Goal: Information Seeking & Learning: Learn about a topic

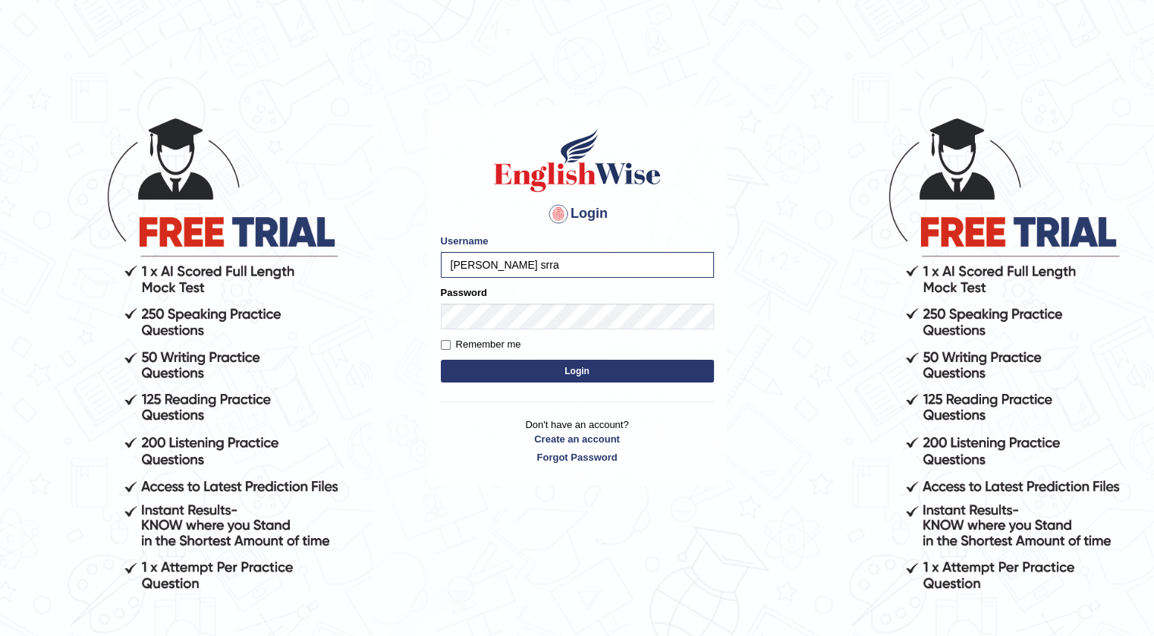
click at [572, 376] on button "Login" at bounding box center [577, 371] width 273 height 23
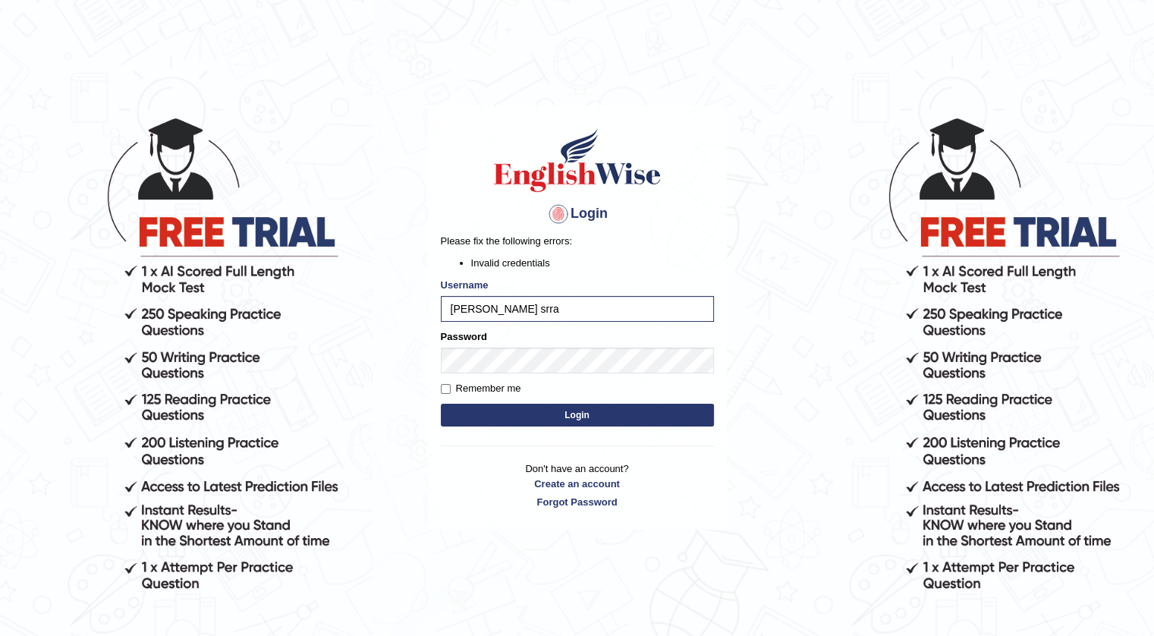
click at [528, 409] on button "Login" at bounding box center [577, 415] width 273 height 23
type input "simarsrra"
click at [617, 335] on div "Password" at bounding box center [577, 351] width 273 height 44
click at [496, 407] on button "Login" at bounding box center [577, 415] width 273 height 23
click at [580, 411] on button "Login" at bounding box center [577, 415] width 273 height 23
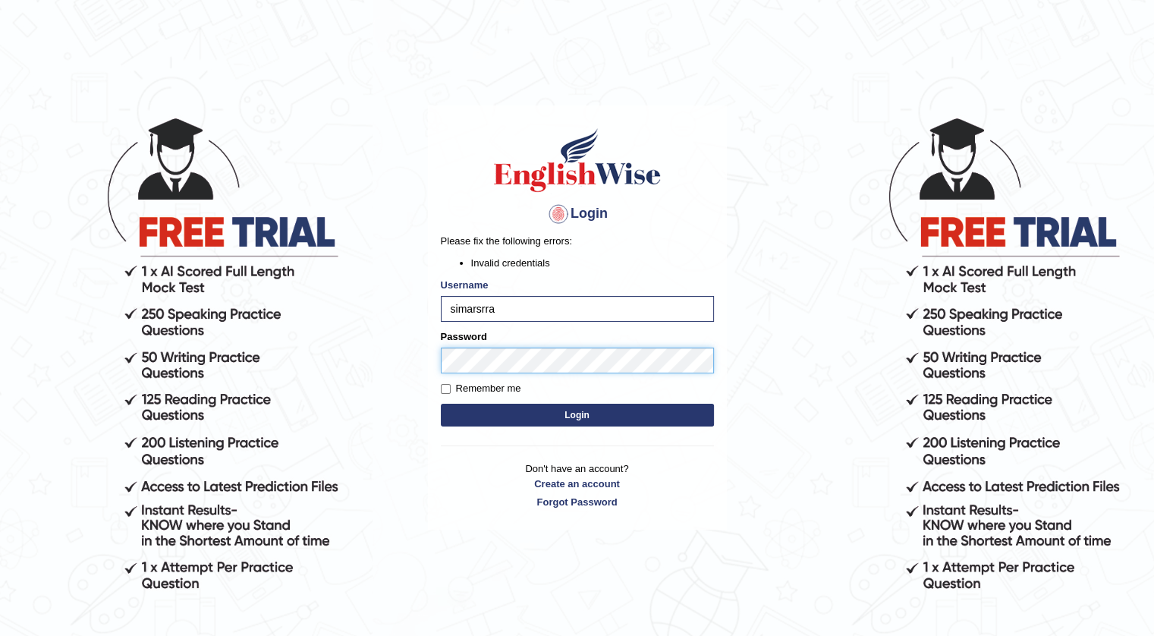
click at [393, 358] on body "Login Please fix the following errors: Invalid credentials Username simarsrra P…" at bounding box center [577, 376] width 1154 height 636
click at [441, 404] on button "Login" at bounding box center [577, 415] width 273 height 23
click at [426, 350] on main "Login Please fix the following errors: Invalid credentials Username simarsrra P…" at bounding box center [577, 295] width 303 height 474
click at [441, 404] on button "Login" at bounding box center [577, 415] width 273 height 23
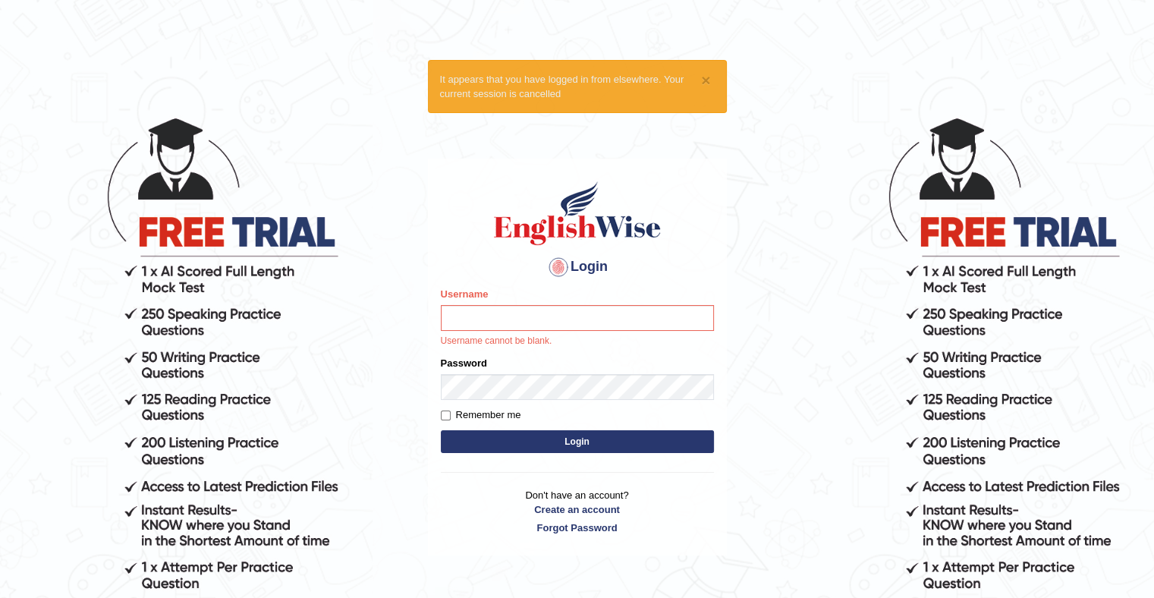
click at [513, 319] on input "Username" at bounding box center [577, 318] width 273 height 26
type input "simarsrra"
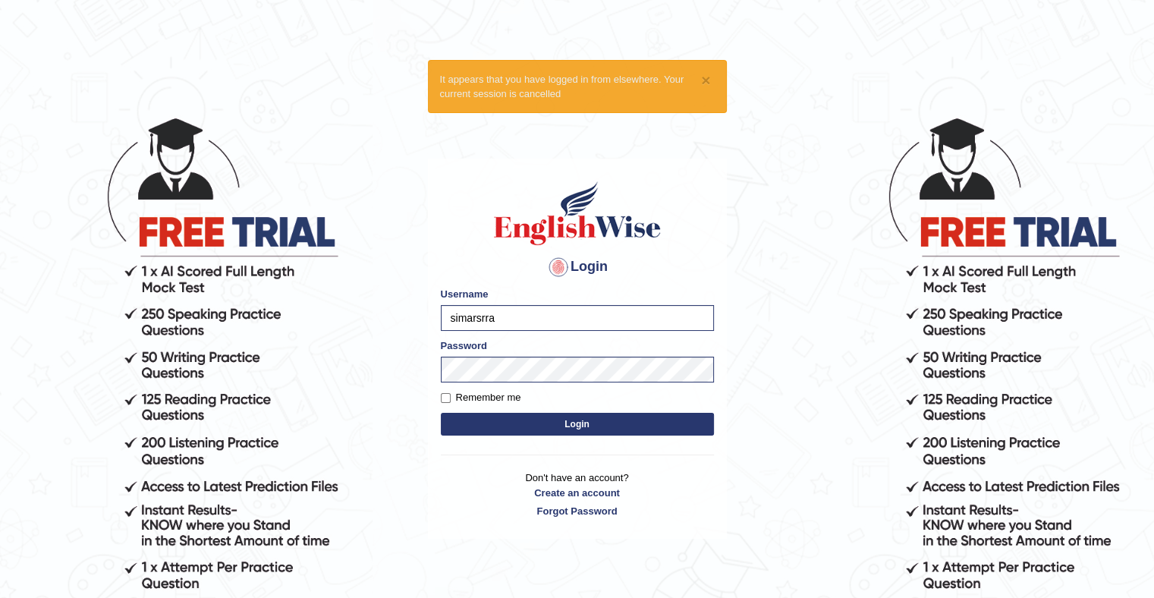
click at [498, 424] on button "Login" at bounding box center [577, 424] width 273 height 23
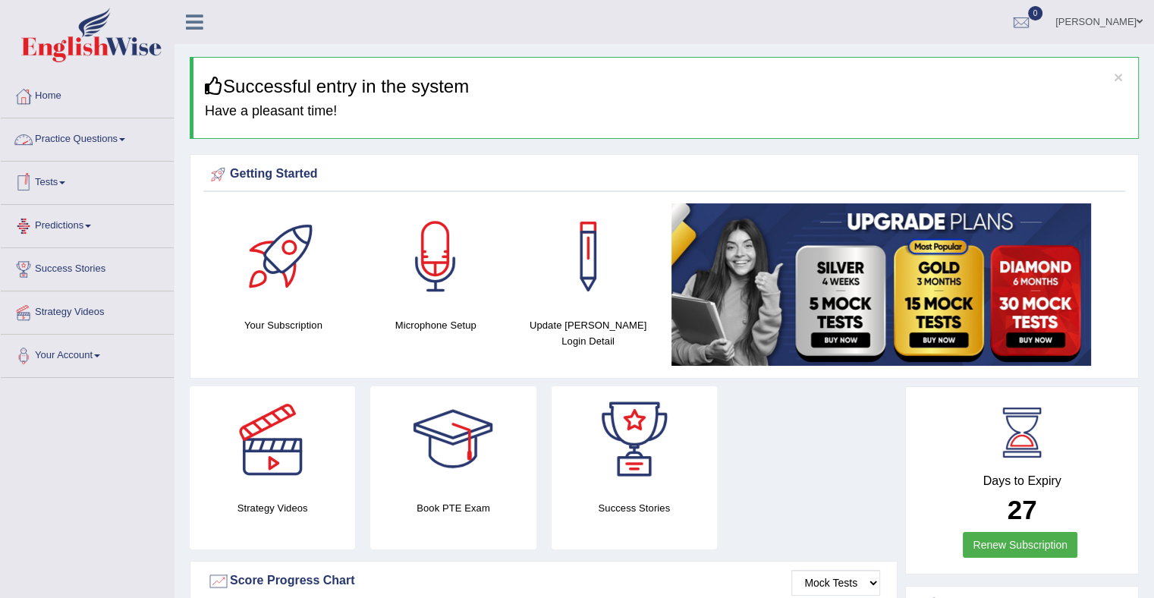
click at [67, 134] on link "Practice Questions" at bounding box center [87, 137] width 173 height 38
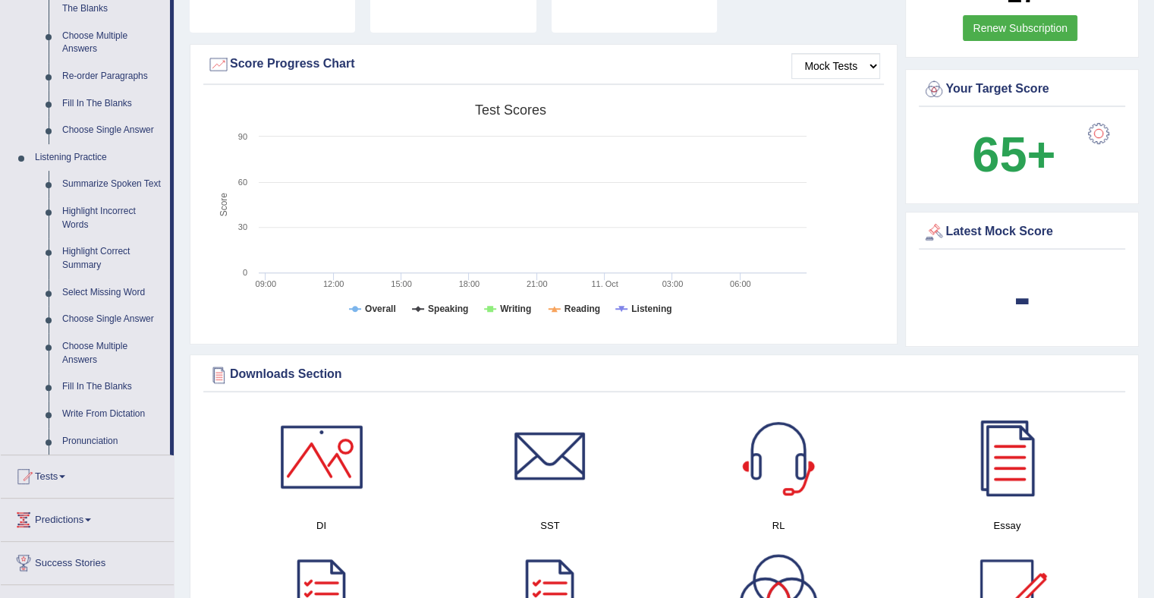
scroll to position [531, 0]
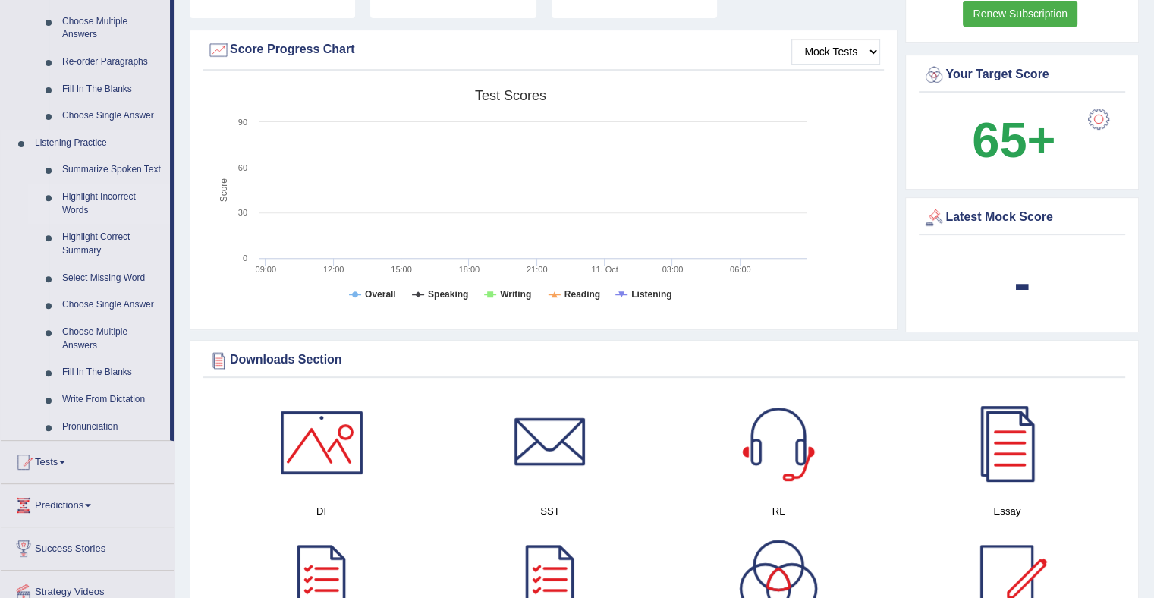
click at [82, 196] on link "Highlight Incorrect Words" at bounding box center [112, 204] width 115 height 40
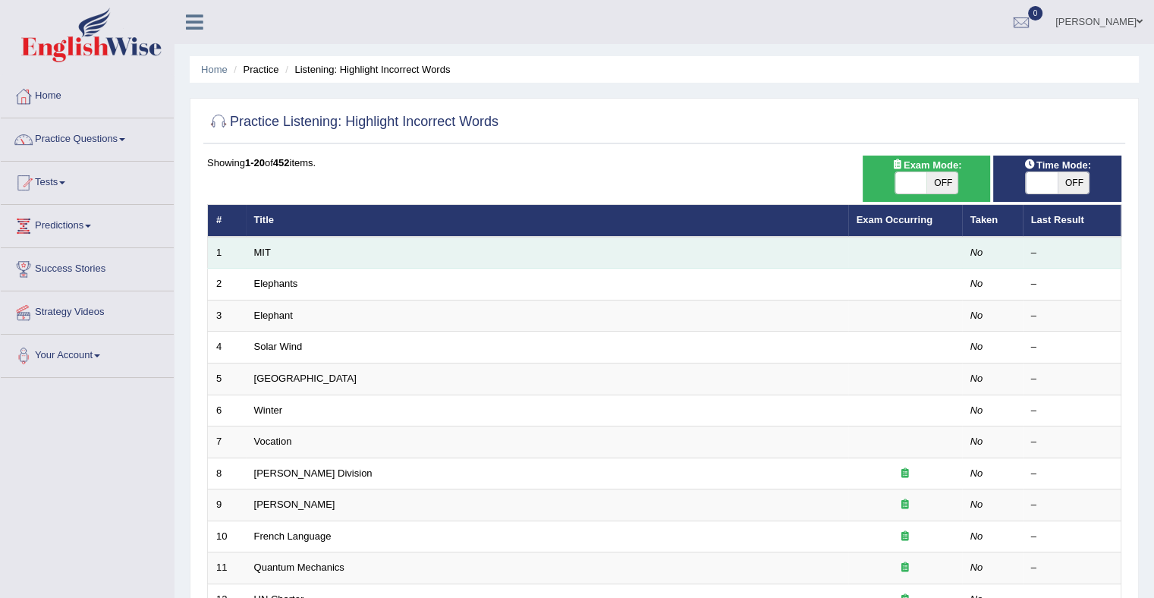
click at [780, 251] on td "MIT" at bounding box center [547, 253] width 602 height 32
click at [297, 252] on td "MIT" at bounding box center [547, 253] width 602 height 32
click at [297, 253] on td "MIT" at bounding box center [547, 253] width 602 height 32
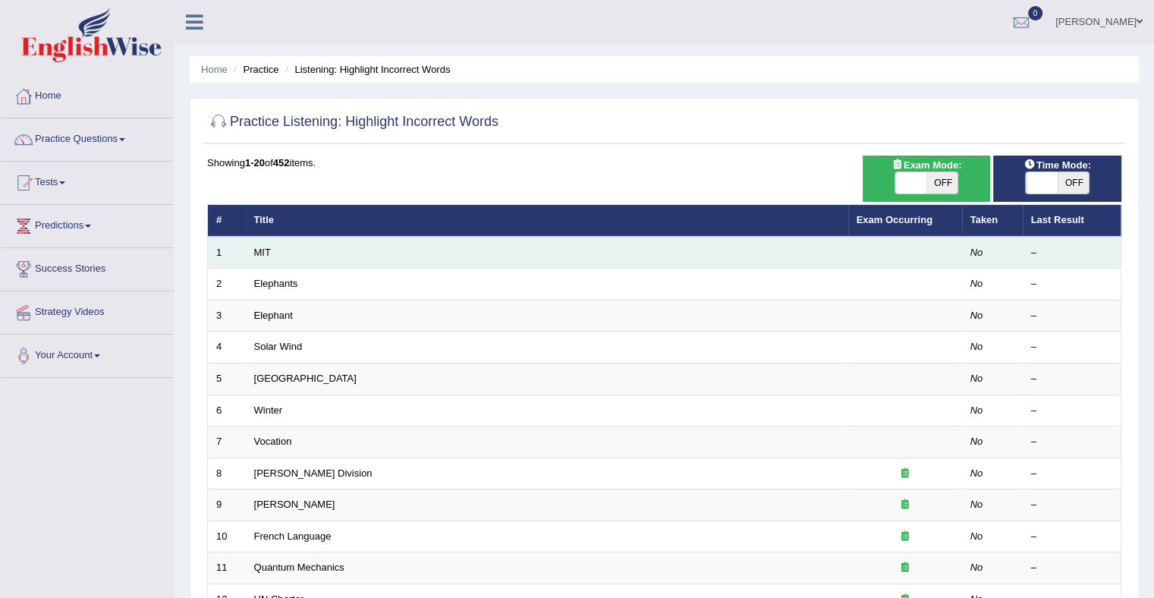
click at [355, 253] on td "MIT" at bounding box center [547, 253] width 602 height 32
click at [257, 248] on link "MIT" at bounding box center [262, 252] width 17 height 11
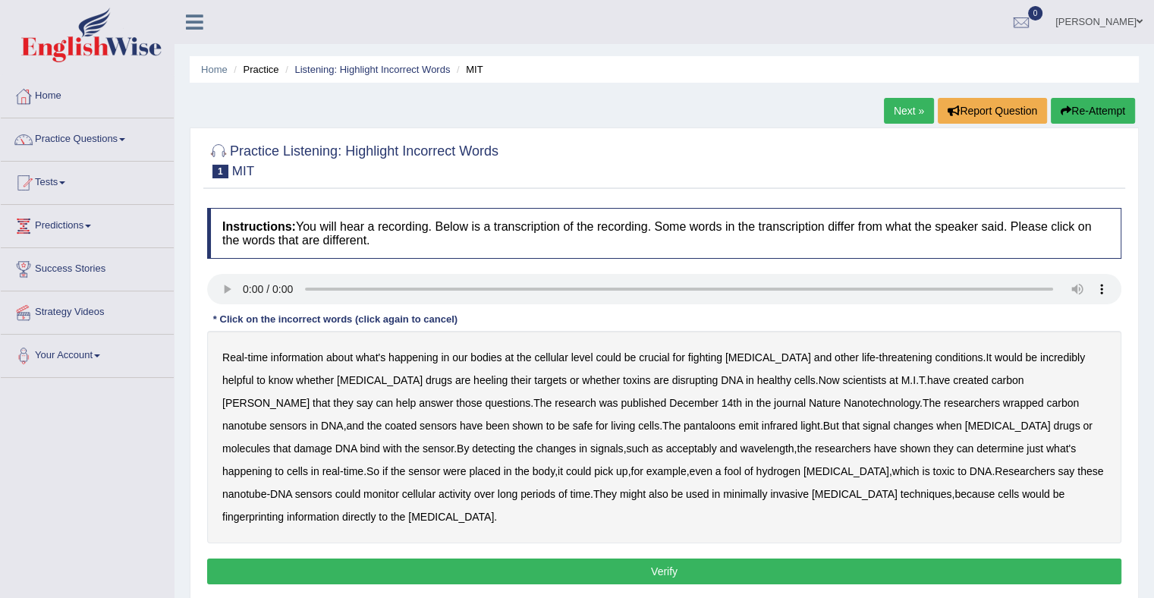
click at [1049, 155] on div at bounding box center [664, 160] width 914 height 46
click at [1086, 173] on div at bounding box center [664, 160] width 914 height 46
click at [672, 380] on b "disrupting" at bounding box center [695, 380] width 46 height 12
click at [611, 428] on b "living" at bounding box center [623, 425] width 24 height 12
click at [666, 451] on b "acceptably" at bounding box center [691, 448] width 51 height 12
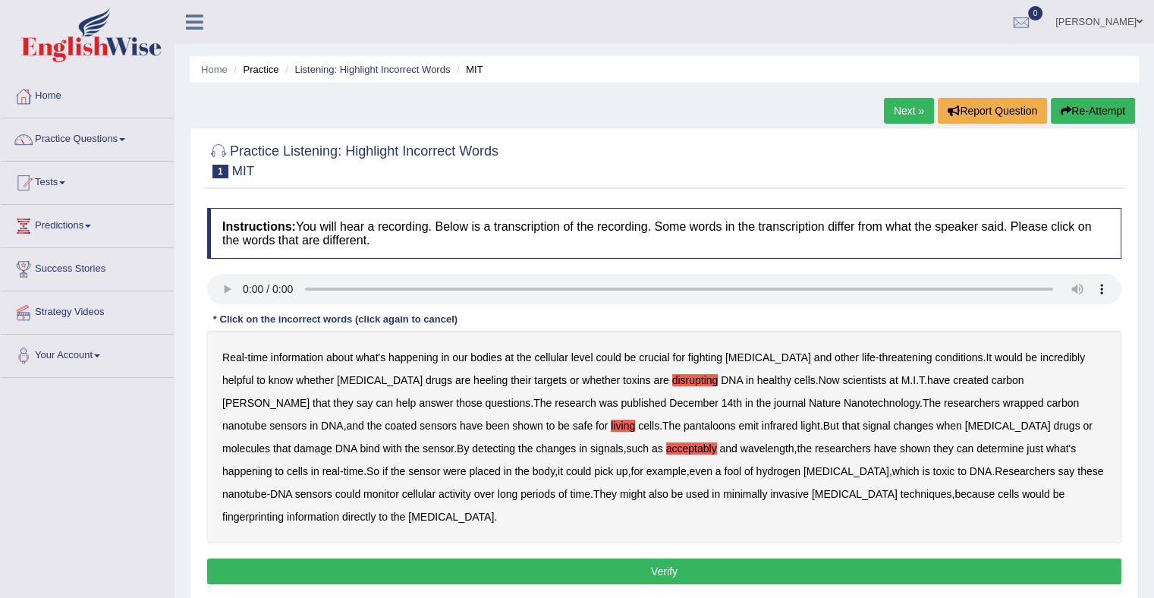
click at [284, 510] on b "fingerprinting" at bounding box center [252, 516] width 61 height 12
click at [662, 558] on button "Verify" at bounding box center [664, 571] width 914 height 26
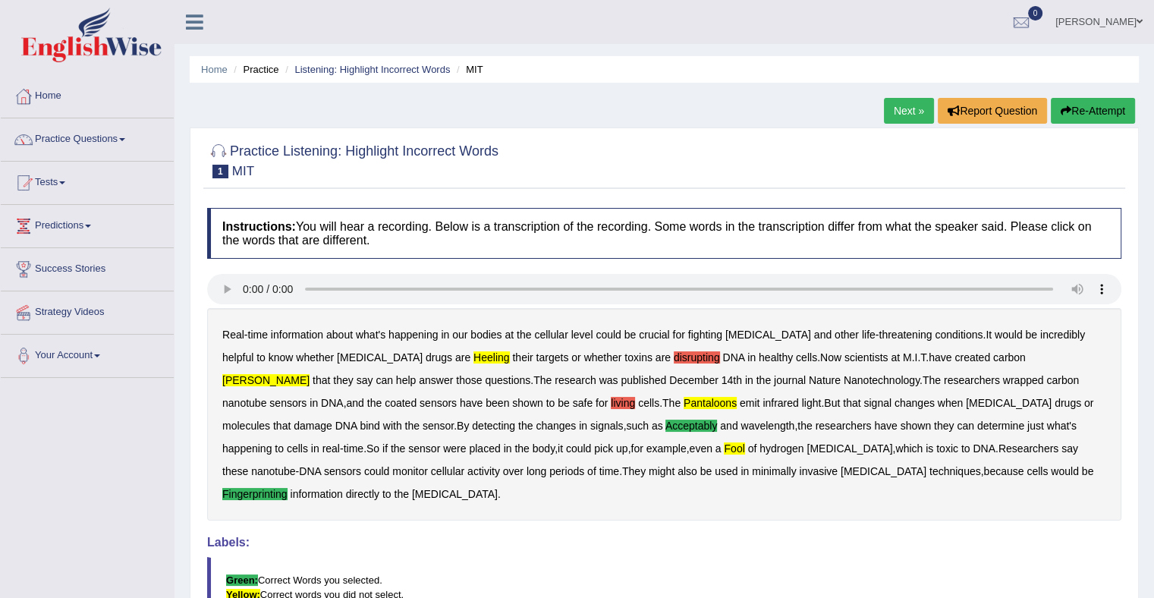
click at [908, 112] on link "Next »" at bounding box center [909, 111] width 50 height 26
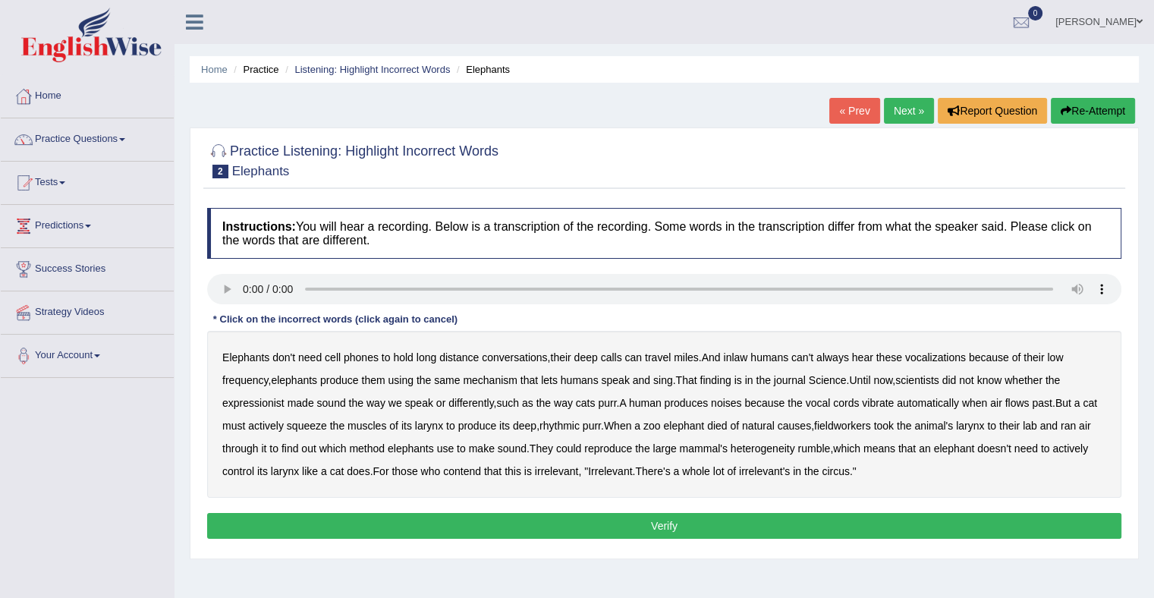
click at [247, 403] on b "expressionist" at bounding box center [253, 403] width 62 height 12
click at [862, 423] on b "fieldworkers" at bounding box center [842, 425] width 57 height 12
click at [781, 448] on b "heterogeneity" at bounding box center [762, 448] width 64 height 12
click at [524, 529] on button "Verify" at bounding box center [664, 526] width 914 height 26
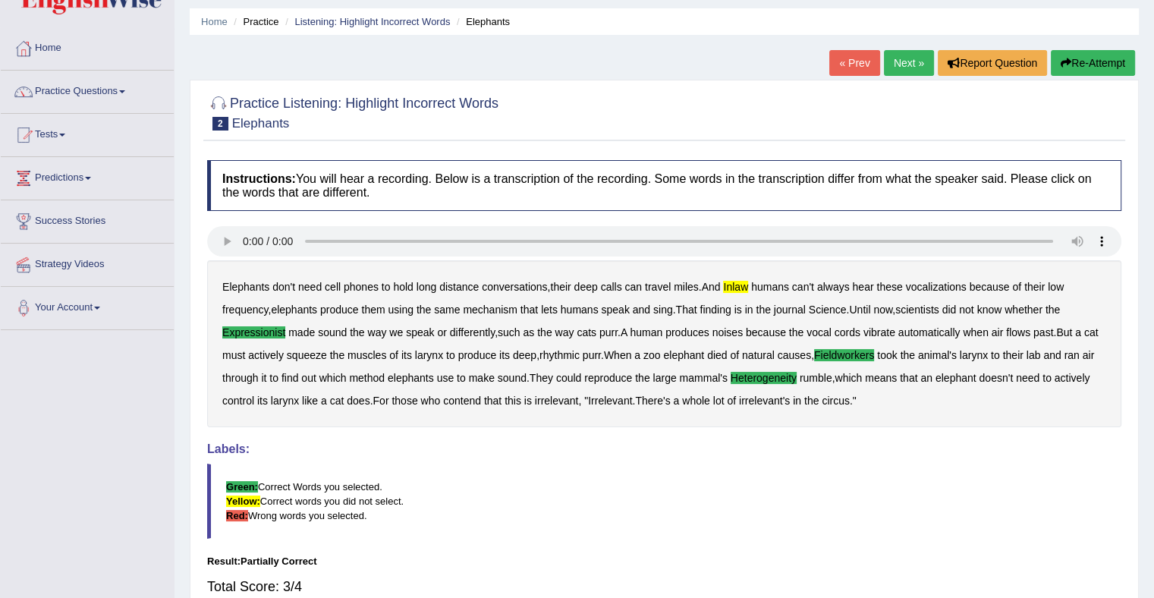
scroll to position [47, 0]
click at [891, 58] on link "Next »" at bounding box center [909, 64] width 50 height 26
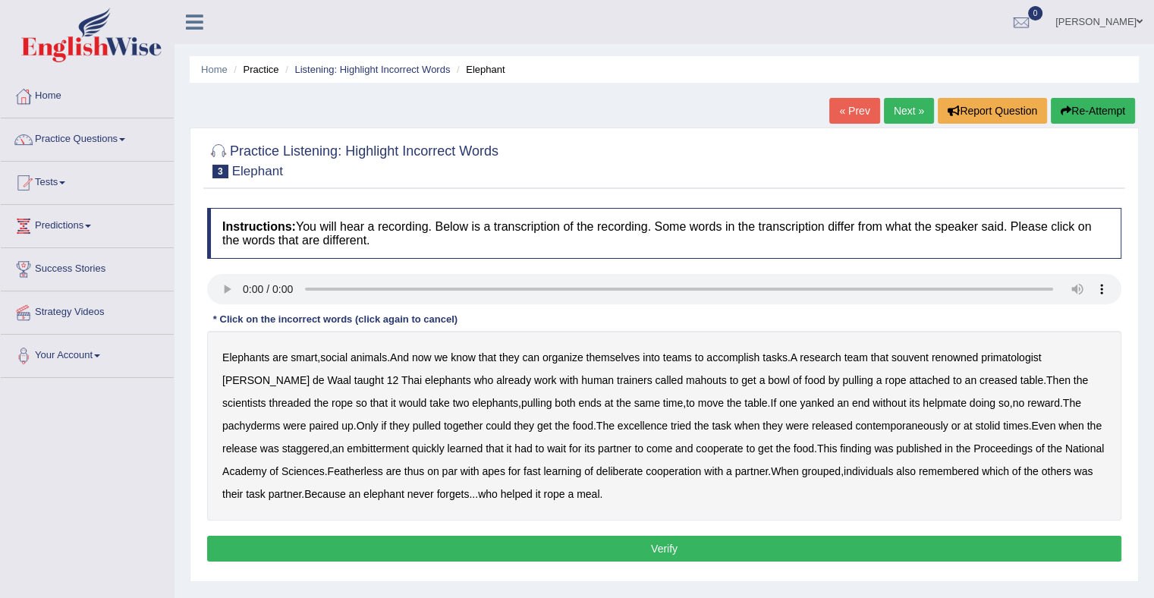
click at [928, 355] on b "souvent" at bounding box center [909, 357] width 37 height 12
click at [979, 378] on b "creased" at bounding box center [998, 380] width 38 height 12
drag, startPoint x: 458, startPoint y: 401, endPoint x: 573, endPoint y: 404, distance: 115.4
click at [554, 401] on b "both" at bounding box center [564, 403] width 20 height 12
click at [855, 425] on b "contemporaneously" at bounding box center [901, 425] width 93 height 12
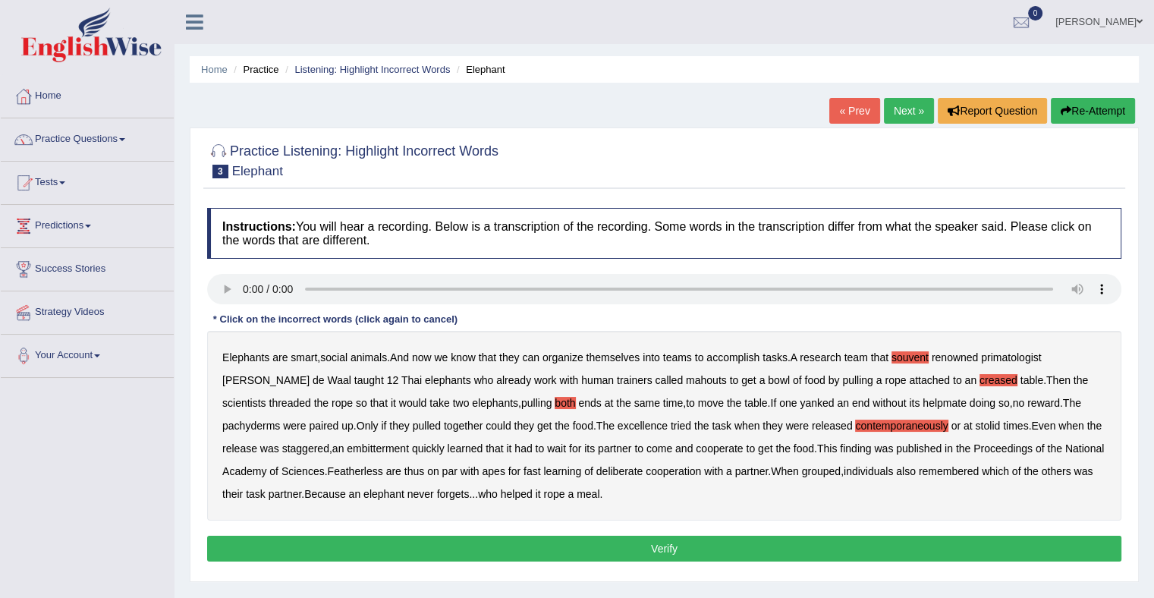
click at [328, 467] on b "Featherless" at bounding box center [355, 471] width 55 height 12
click at [605, 540] on button "Verify" at bounding box center [664, 549] width 914 height 26
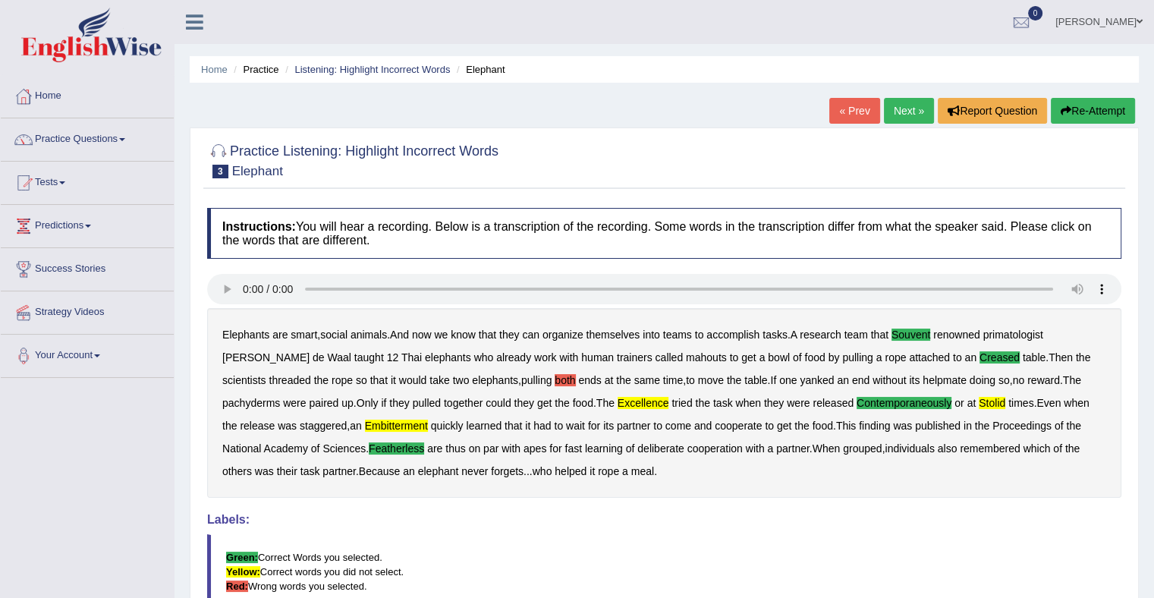
click at [894, 103] on link "Next »" at bounding box center [909, 111] width 50 height 26
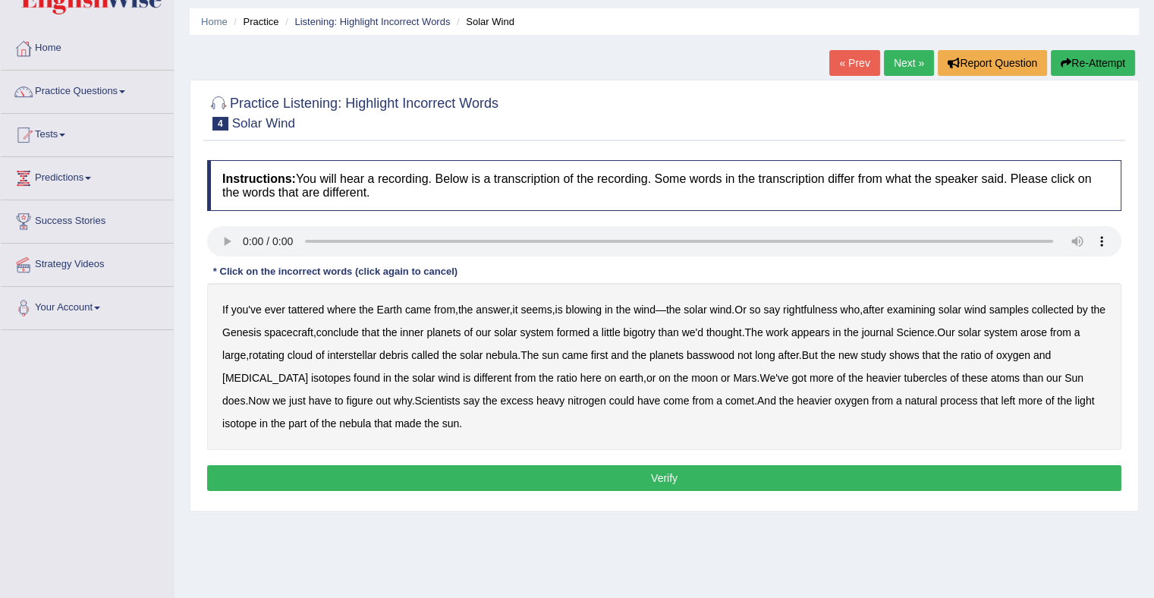
scroll to position [47, 0]
click at [320, 307] on b "tattered" at bounding box center [306, 310] width 36 height 12
click at [834, 309] on b "rightfulness" at bounding box center [810, 310] width 55 height 12
click at [655, 334] on b "bigotry" at bounding box center [640, 333] width 32 height 12
drag, startPoint x: 730, startPoint y: 353, endPoint x: 766, endPoint y: 354, distance: 36.4
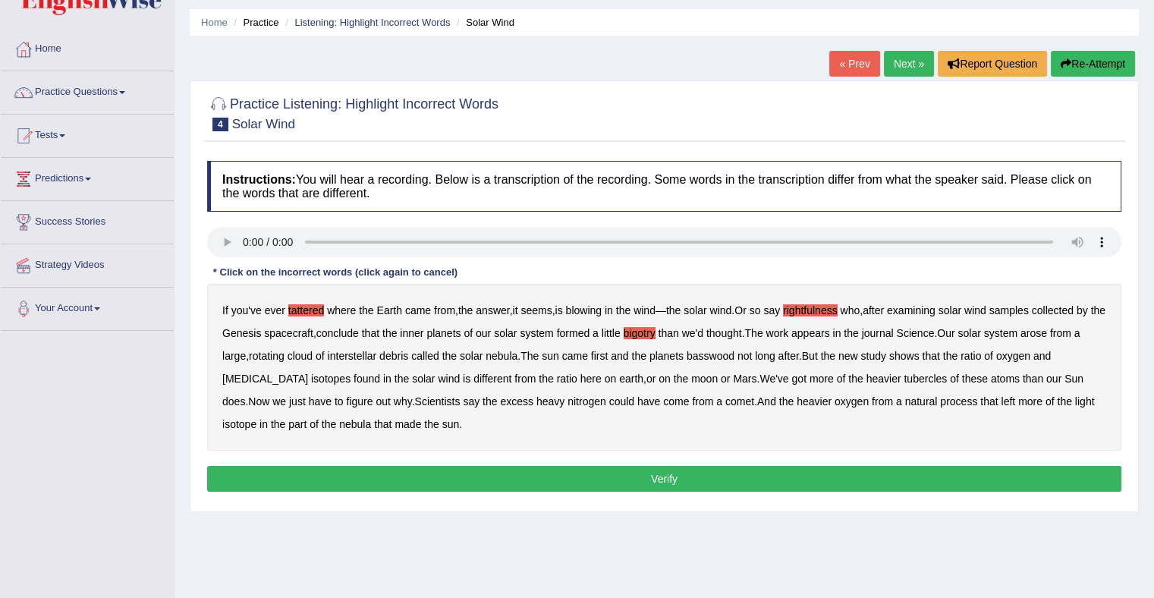
click at [734, 353] on b "basswood" at bounding box center [710, 356] width 48 height 12
click at [308, 372] on b "biotin" at bounding box center [265, 378] width 86 height 12
drag, startPoint x: 844, startPoint y: 375, endPoint x: 888, endPoint y: 379, distance: 44.2
click at [865, 377] on div "If you've ever tattered where the Earth came from , the answer , it seems , is …" at bounding box center [664, 367] width 914 height 167
click at [903, 382] on b "tubercles" at bounding box center [924, 378] width 43 height 12
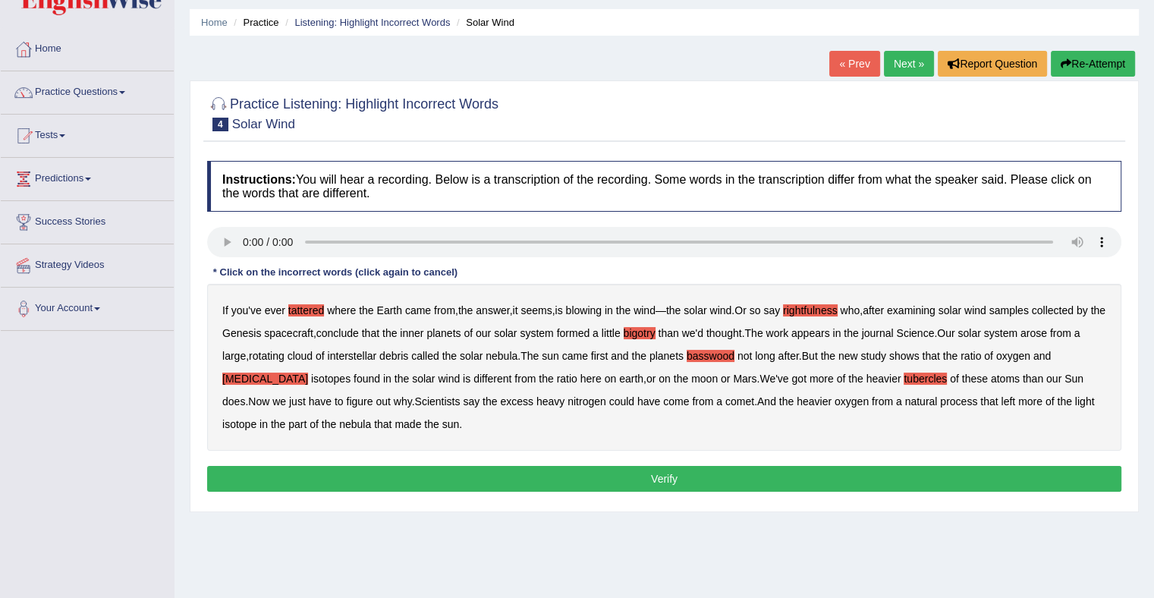
click at [830, 334] on b "appears" at bounding box center [810, 333] width 39 height 12
click at [625, 475] on button "Verify" at bounding box center [664, 479] width 914 height 26
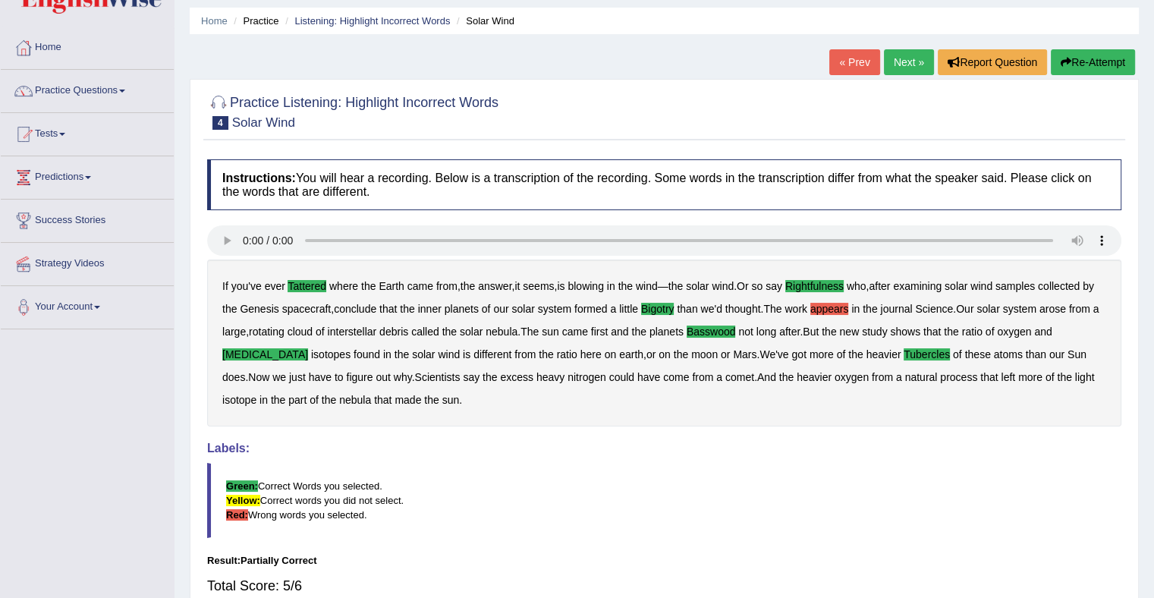
scroll to position [0, 0]
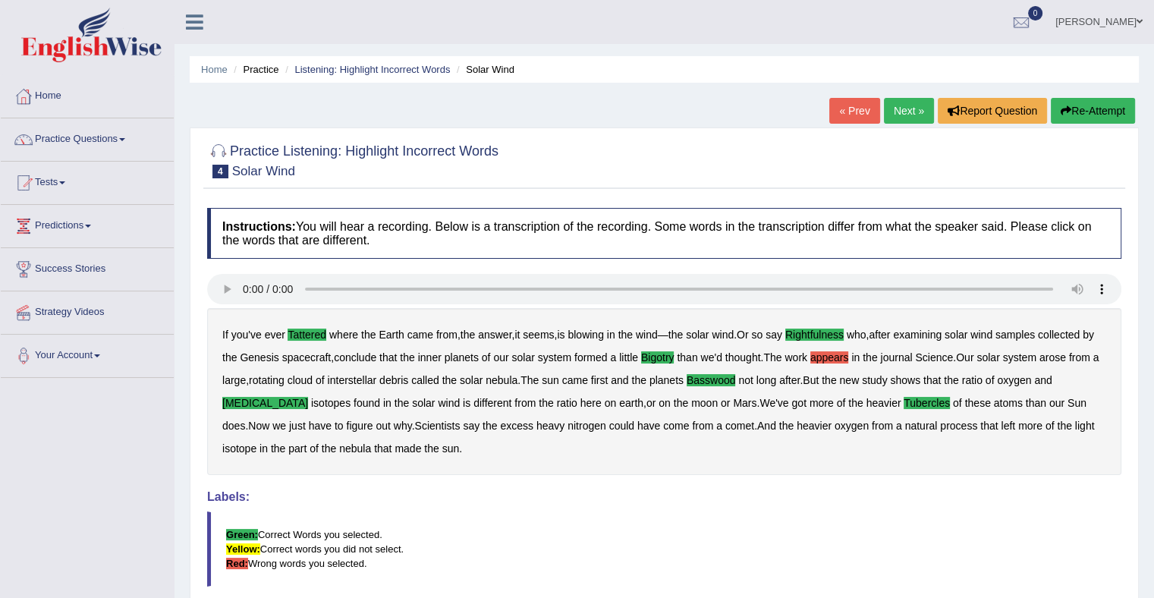
click at [913, 112] on link "Next »" at bounding box center [909, 111] width 50 height 26
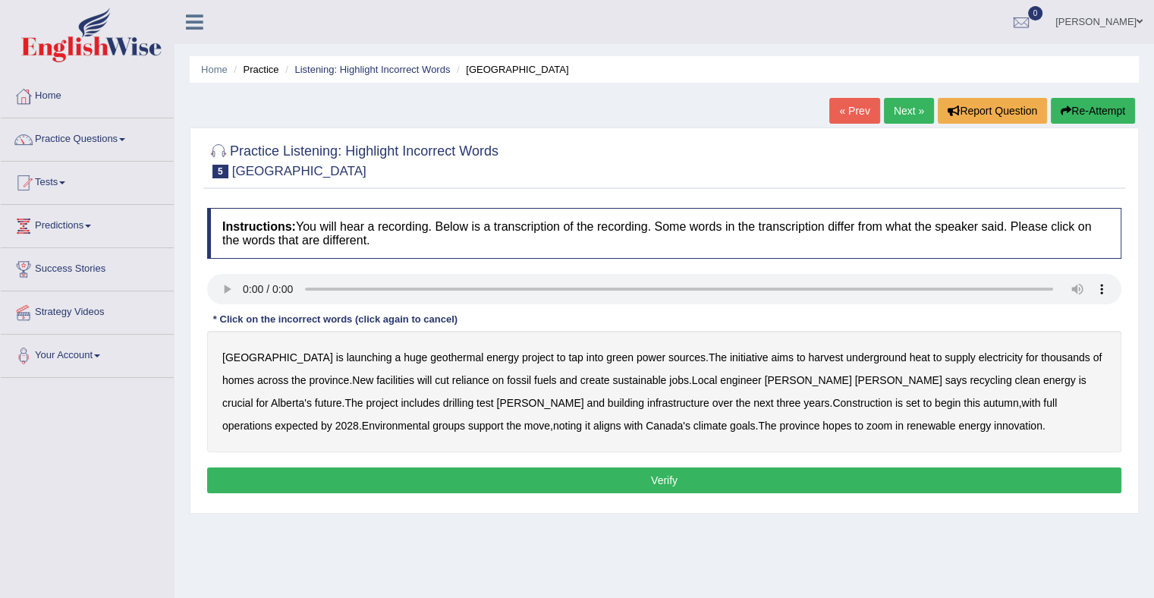
click at [969, 382] on b "recycling" at bounding box center [990, 380] width 42 height 12
click at [866, 428] on b "zoom" at bounding box center [879, 425] width 26 height 12
click at [468, 428] on b "support" at bounding box center [486, 425] width 36 height 12
click at [337, 476] on button "Verify" at bounding box center [664, 480] width 914 height 26
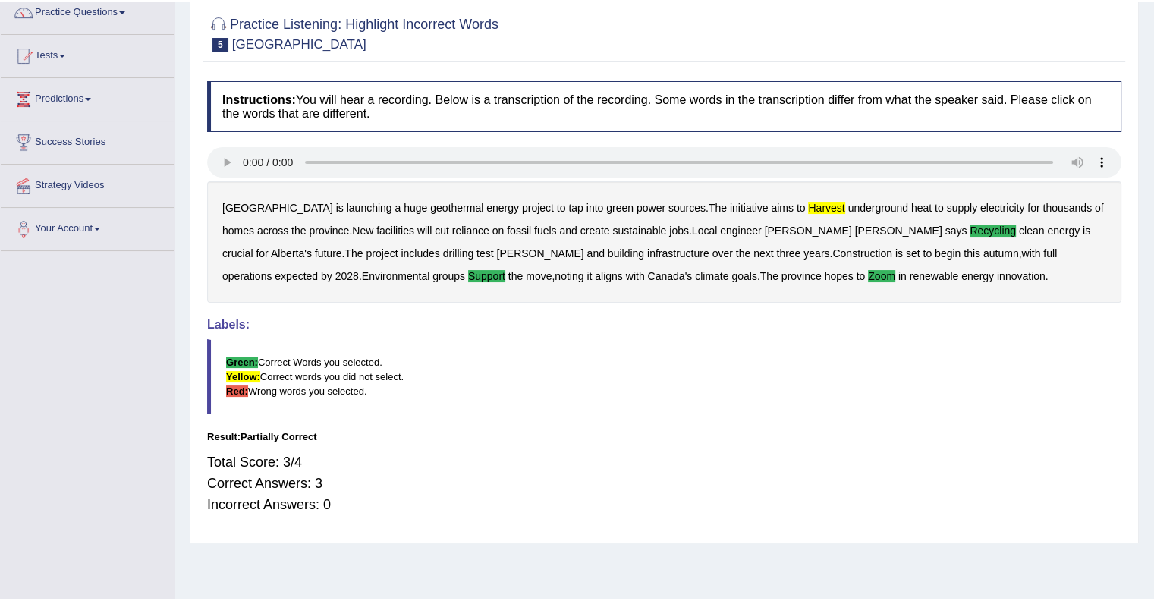
scroll to position [152, 0]
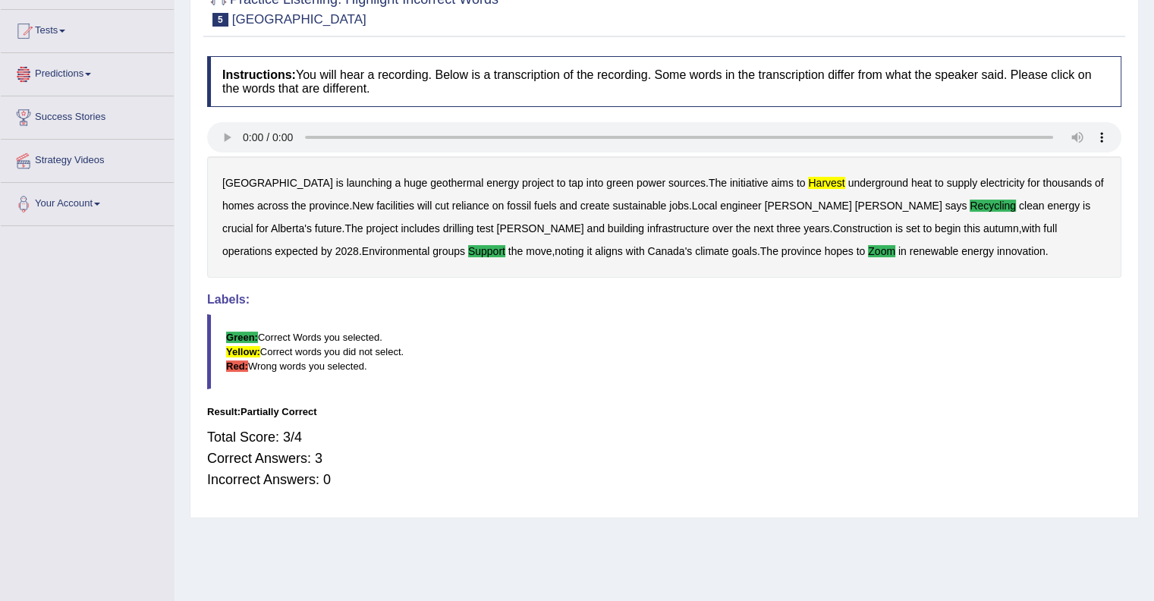
click at [44, 70] on link "Predictions" at bounding box center [87, 72] width 173 height 38
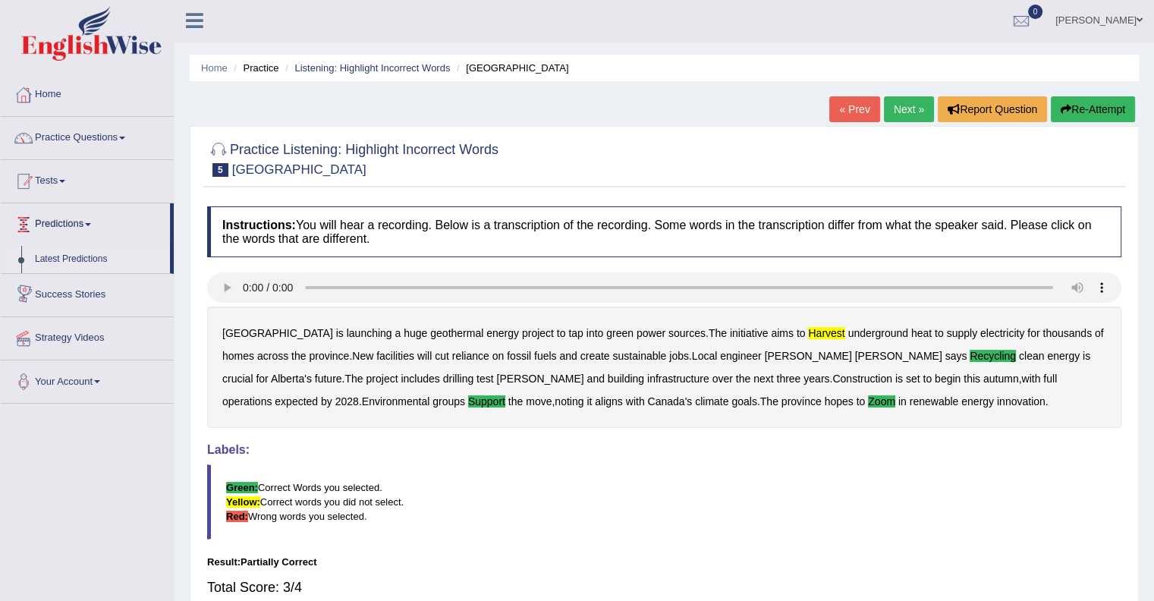
scroll to position [0, 0]
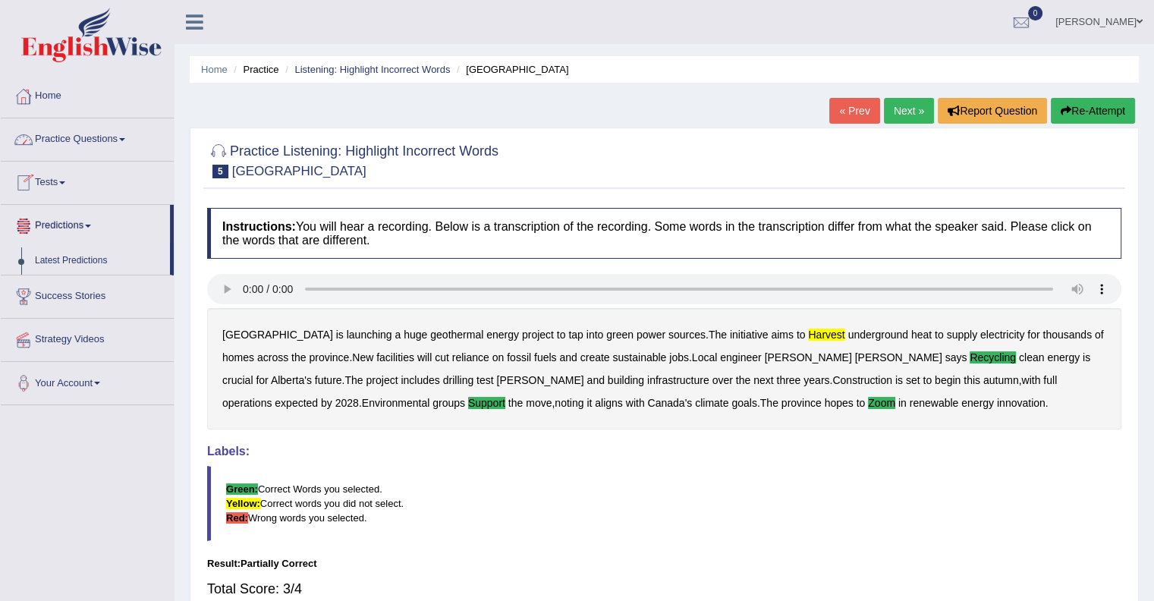
click at [86, 139] on link "Practice Questions" at bounding box center [87, 137] width 173 height 38
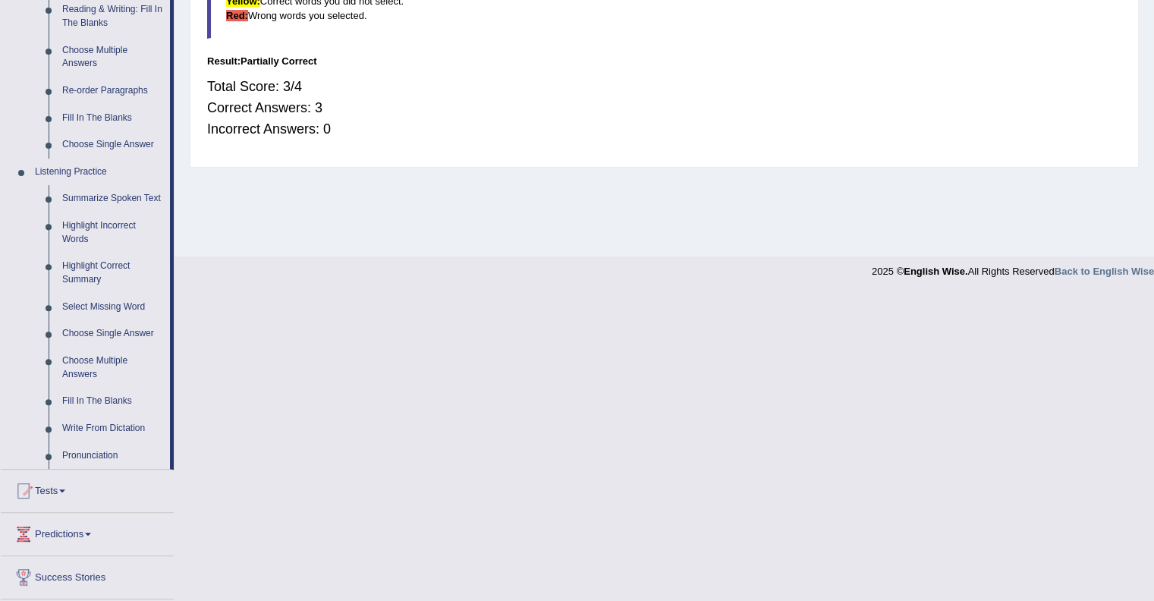
scroll to position [531, 0]
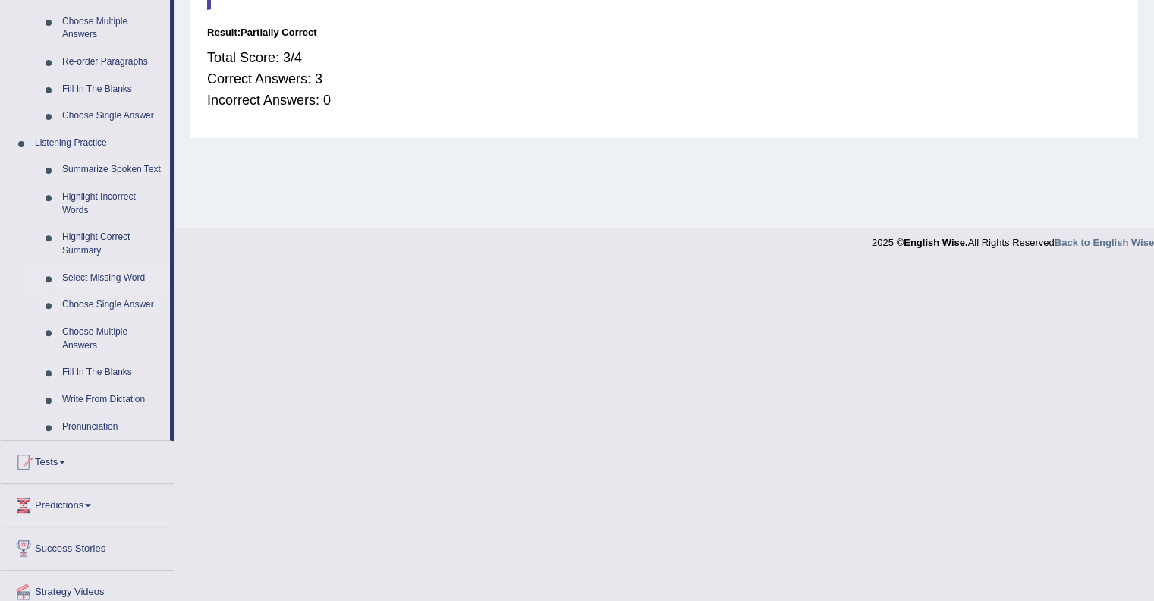
click at [99, 278] on link "Select Missing Word" at bounding box center [112, 278] width 115 height 27
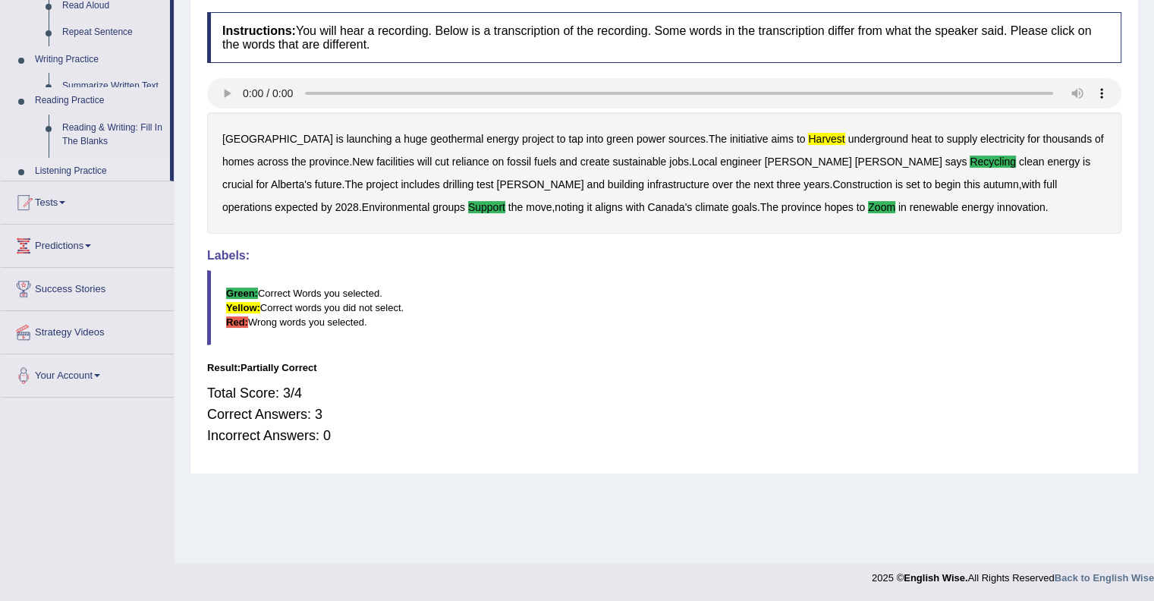
scroll to position [196, 0]
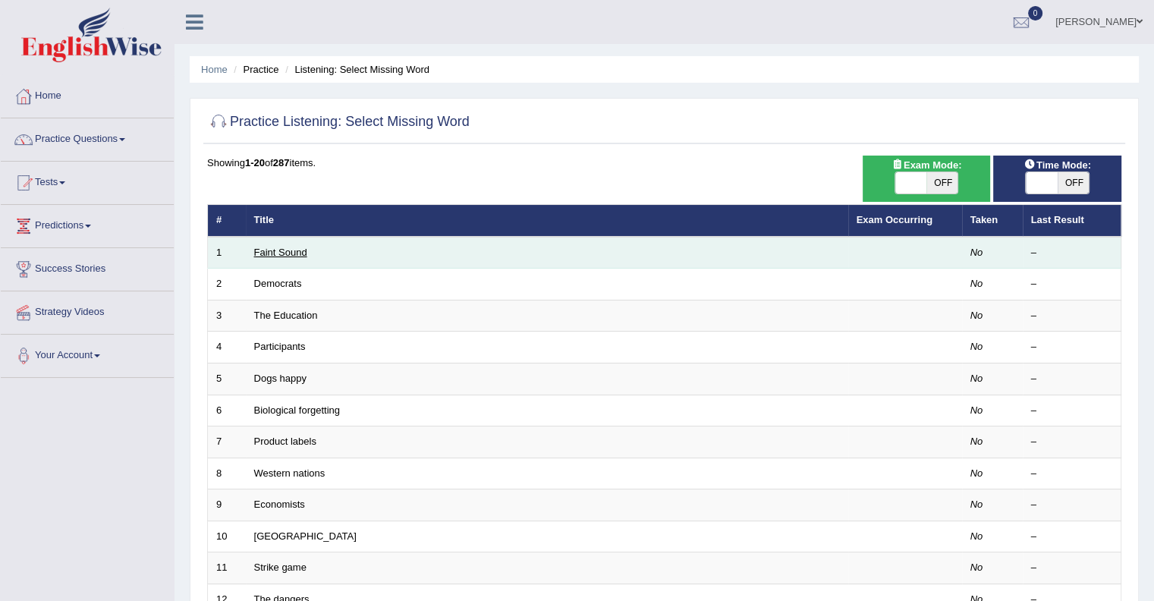
click at [288, 249] on link "Faint Sound" at bounding box center [280, 252] width 53 height 11
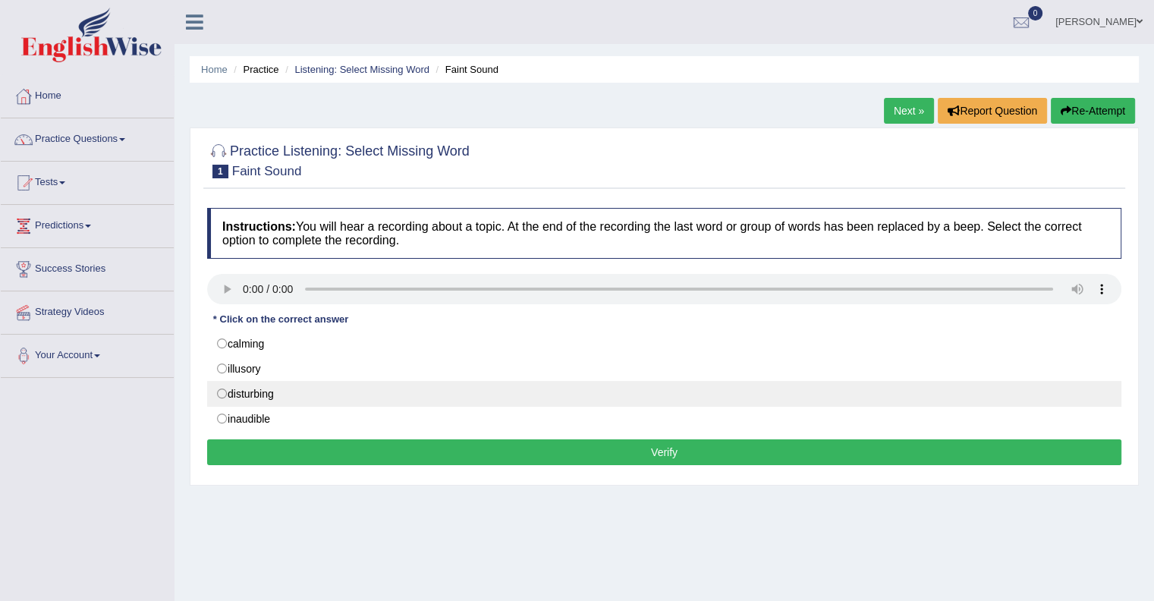
click at [217, 388] on label "disturbing" at bounding box center [664, 394] width 914 height 26
radio input "true"
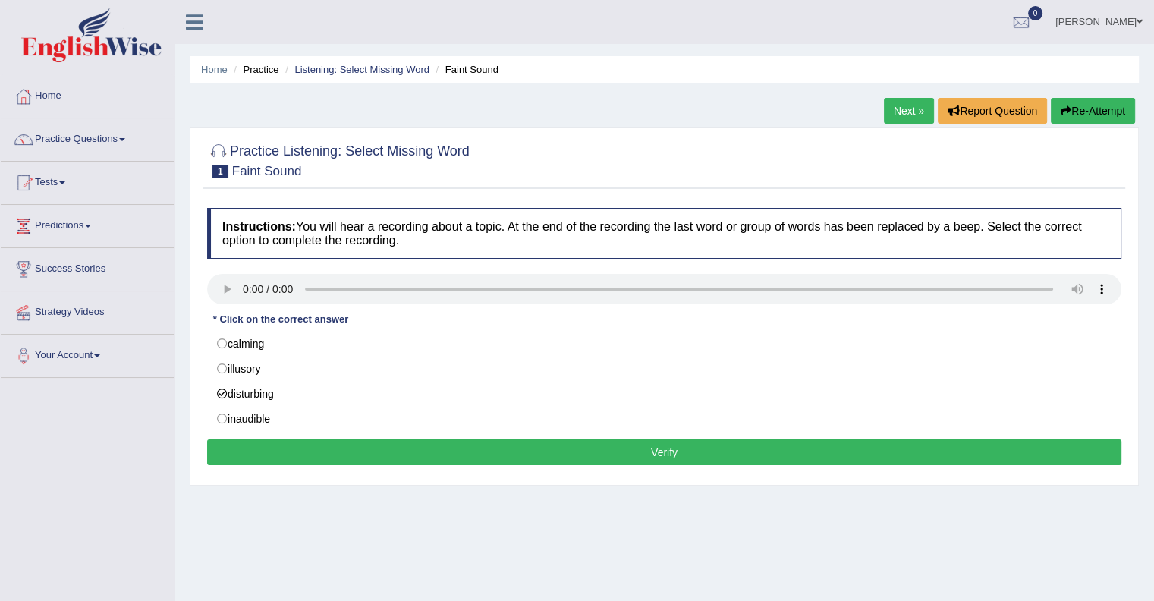
click at [552, 452] on button "Verify" at bounding box center [664, 452] width 914 height 26
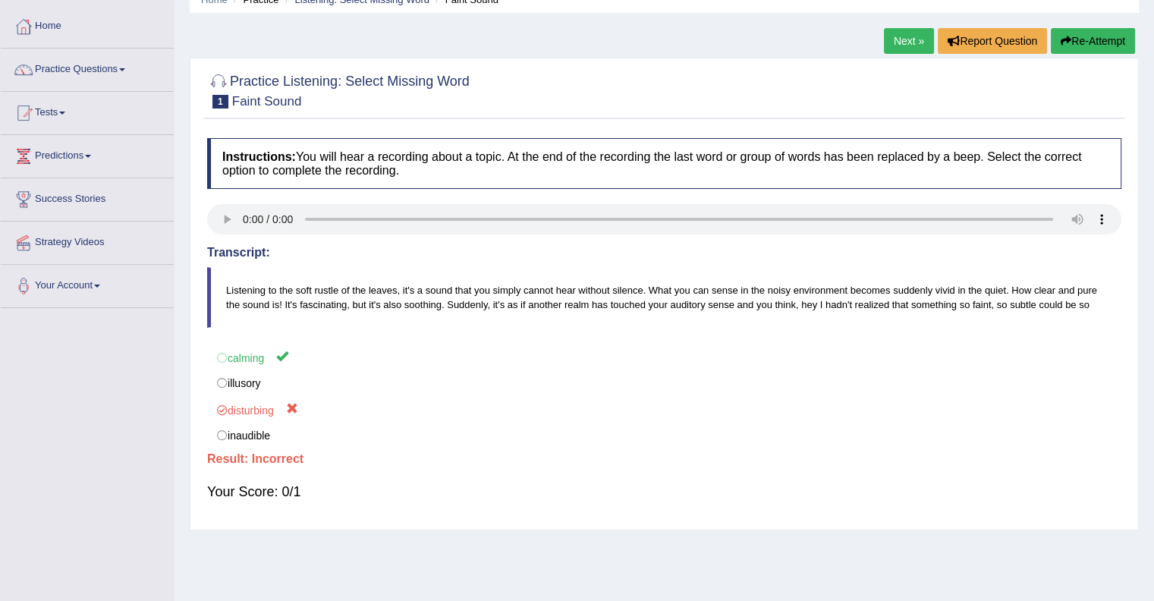
scroll to position [152, 0]
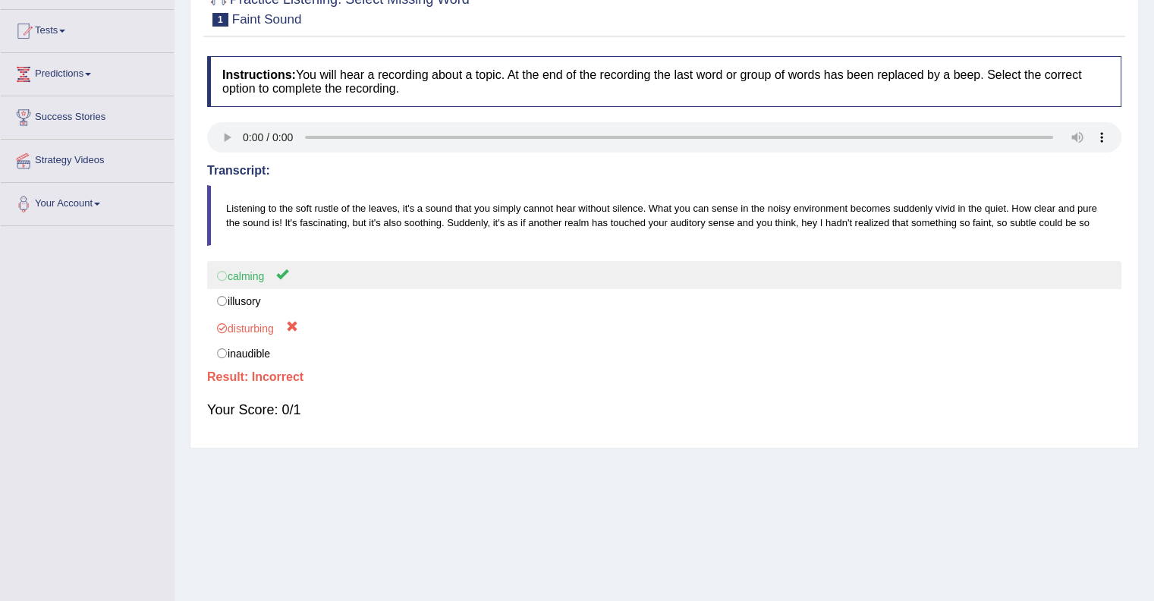
click at [217, 277] on label "calming" at bounding box center [664, 275] width 914 height 28
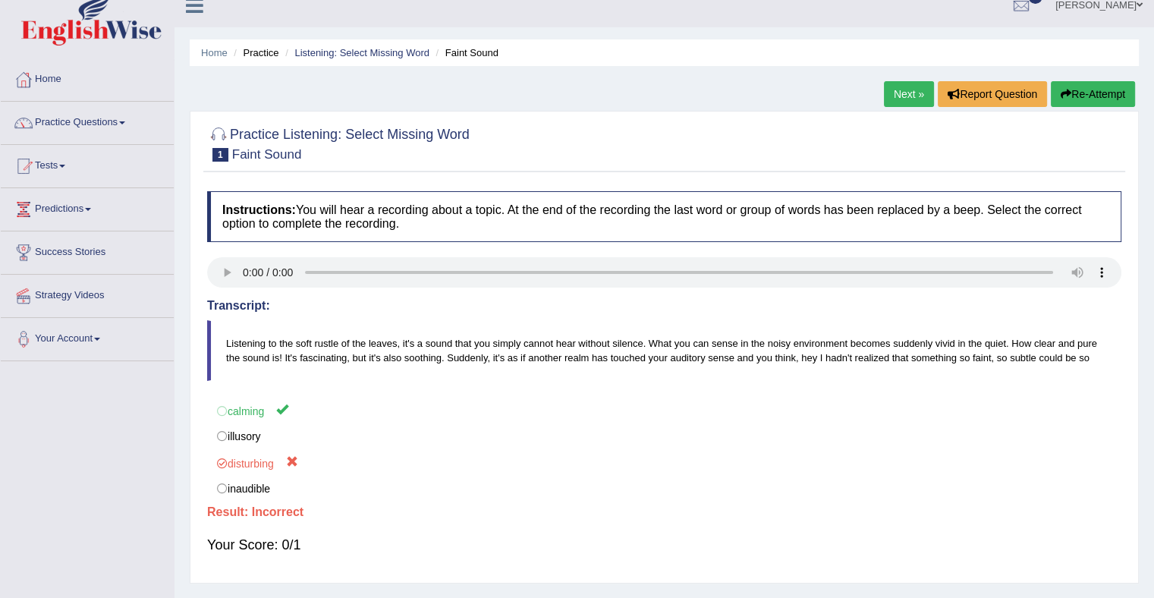
scroll to position [0, 0]
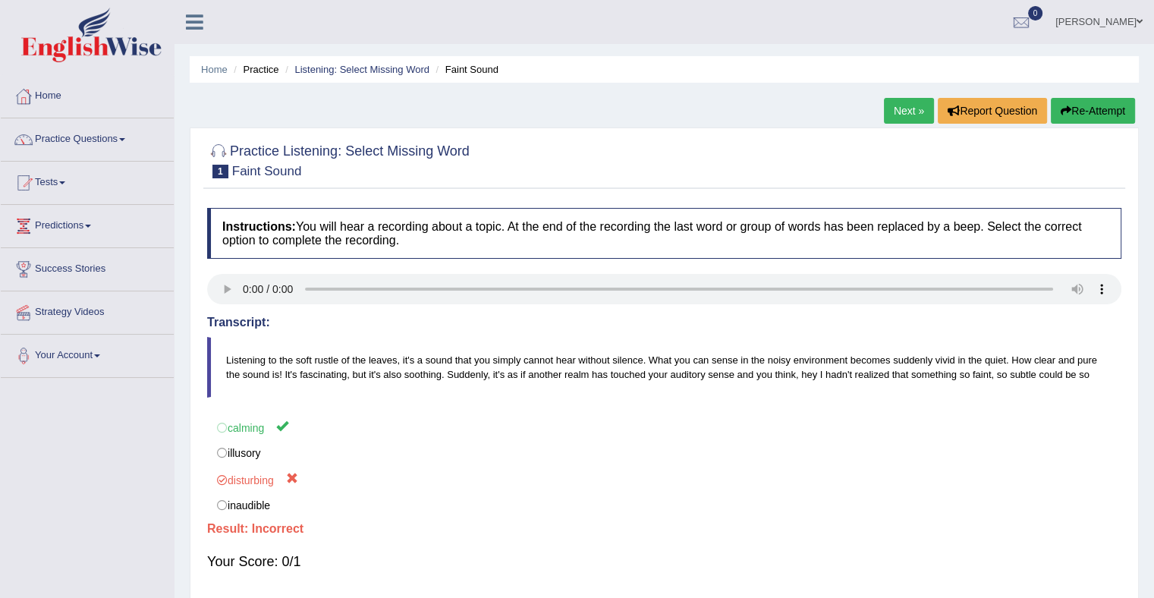
click at [911, 115] on link "Next »" at bounding box center [909, 111] width 50 height 26
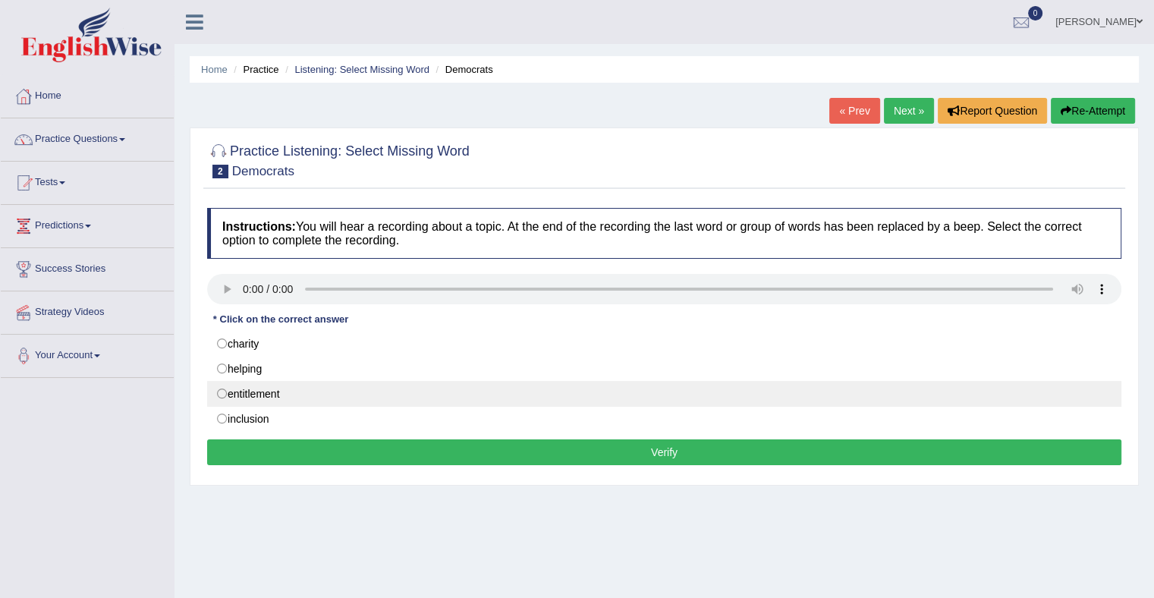
click at [278, 389] on label "entitlement" at bounding box center [664, 394] width 914 height 26
radio input "true"
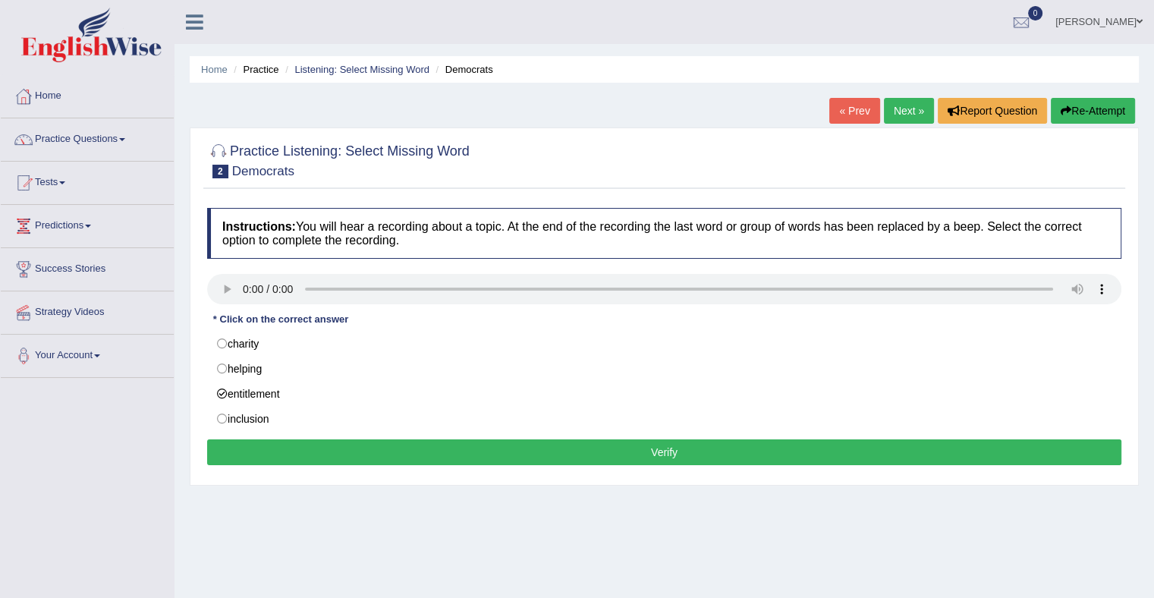
click at [343, 453] on button "Verify" at bounding box center [664, 452] width 914 height 26
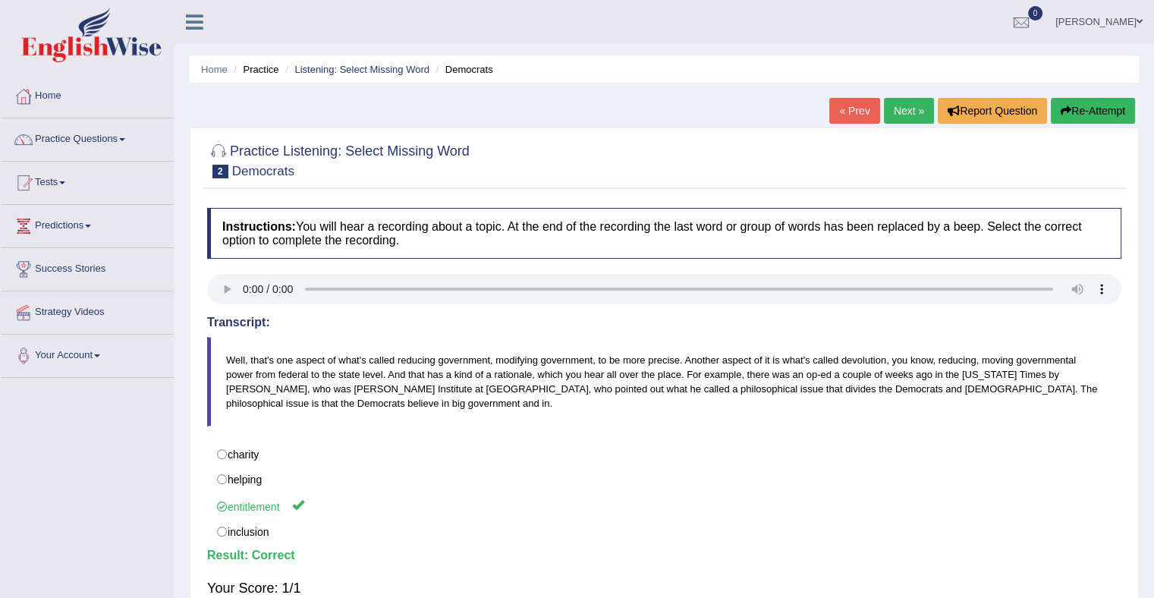
click at [911, 109] on link "Next »" at bounding box center [909, 111] width 50 height 26
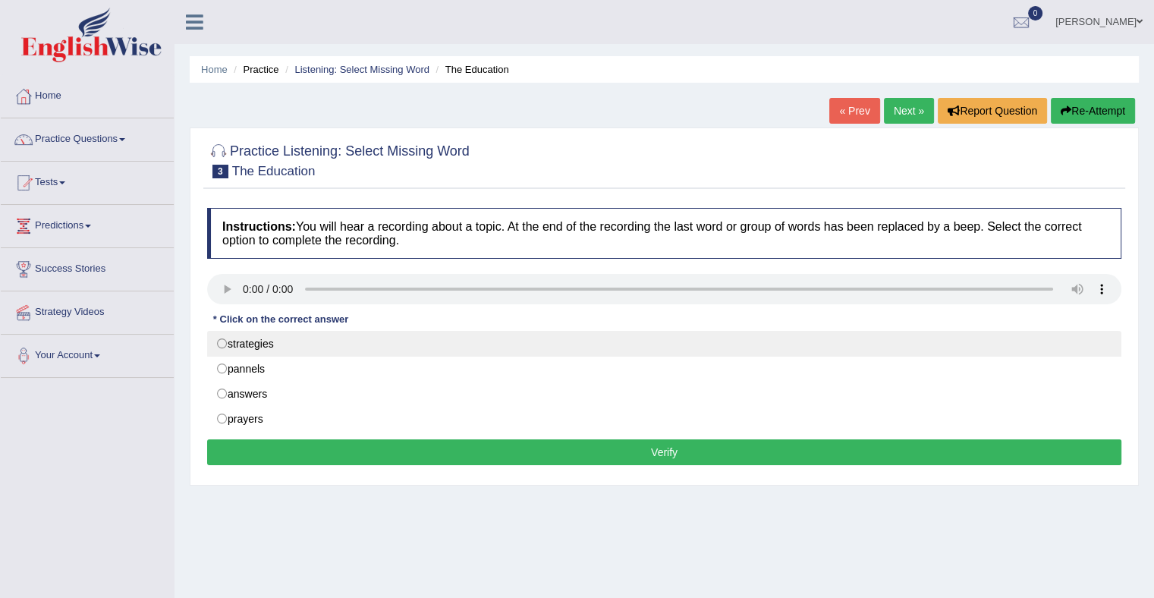
click at [267, 344] on label "strategies" at bounding box center [664, 344] width 914 height 26
radio input "true"
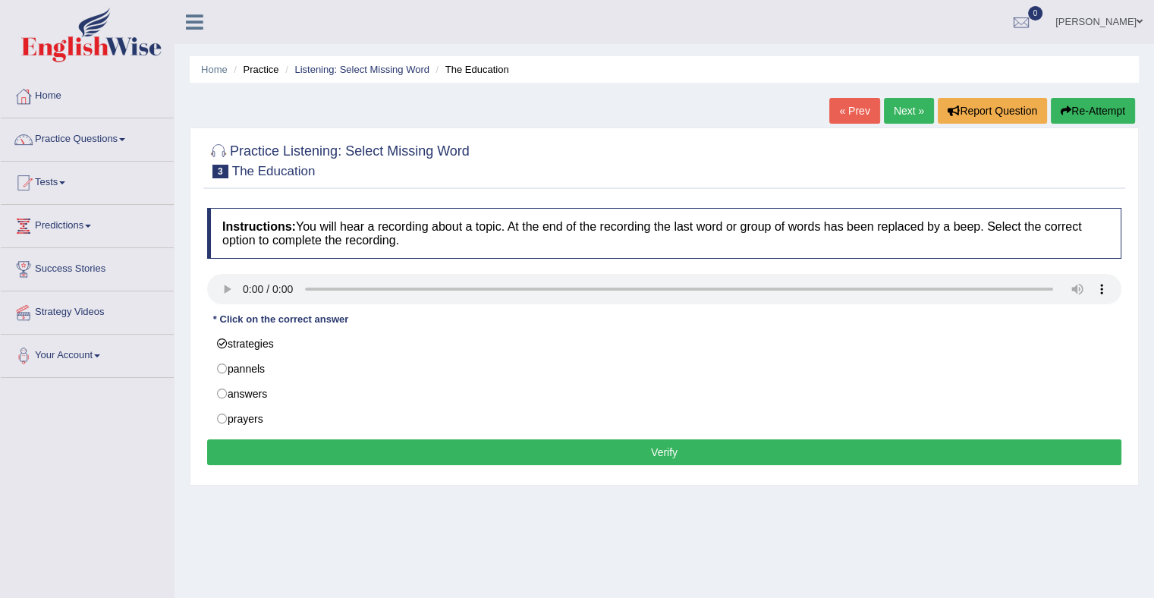
click at [399, 451] on button "Verify" at bounding box center [664, 452] width 914 height 26
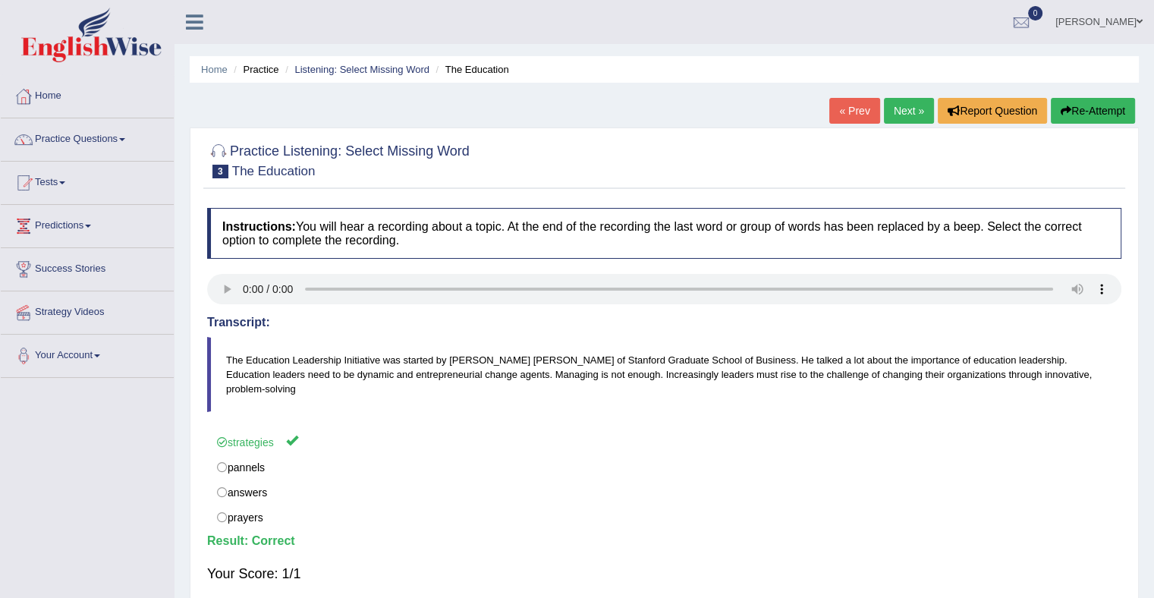
click at [50, 96] on link "Home" at bounding box center [87, 94] width 173 height 38
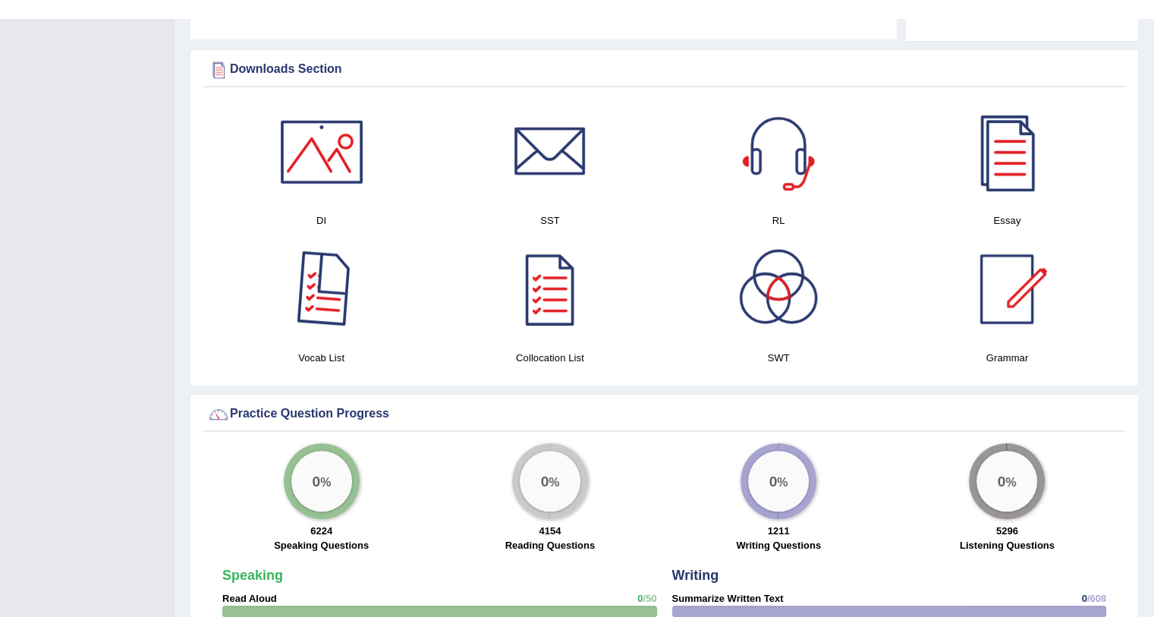
scroll to position [759, 0]
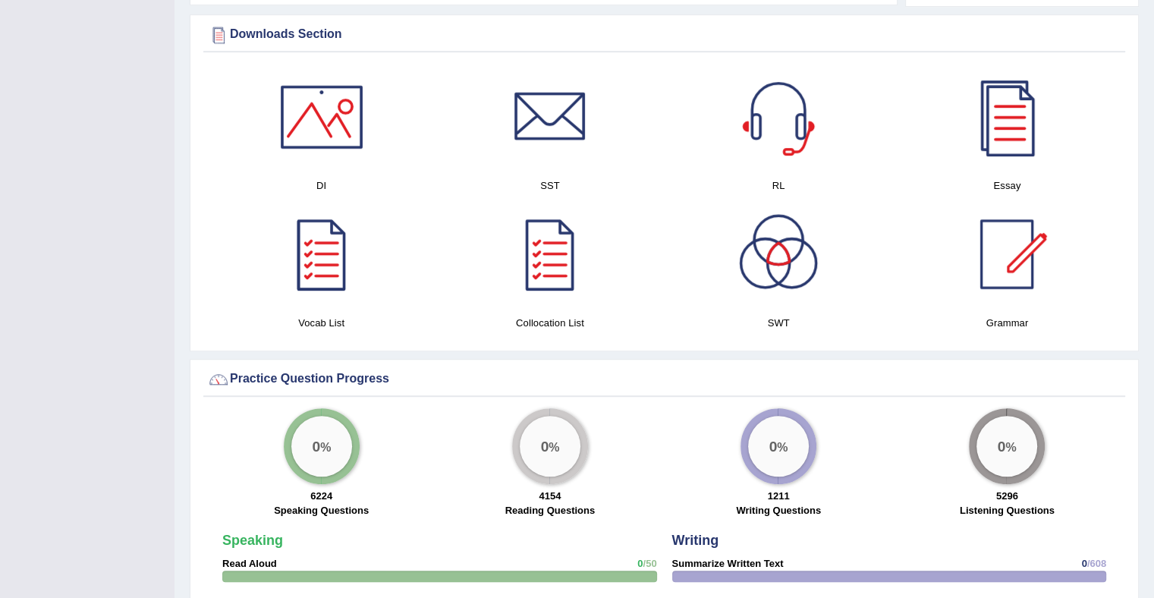
click at [319, 265] on div at bounding box center [322, 254] width 106 height 106
